Goal: Task Accomplishment & Management: Manage account settings

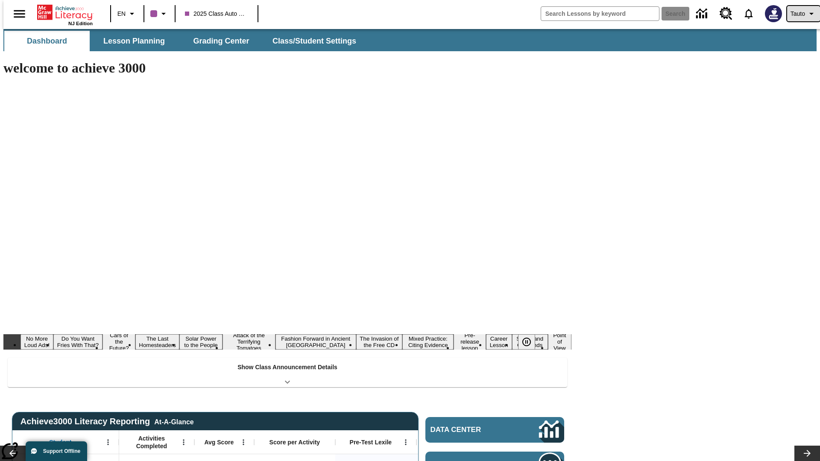
click at [799, 14] on span "Tauto" at bounding box center [797, 13] width 15 height 9
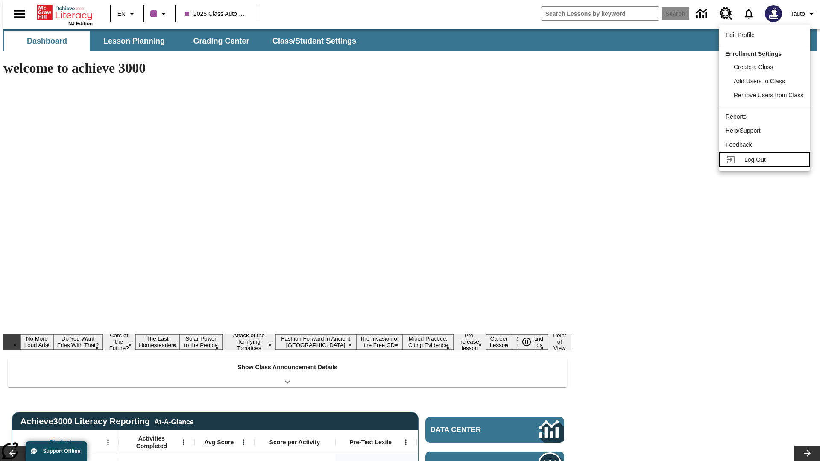
click at [765, 160] on span "Log Out" at bounding box center [754, 159] width 21 height 7
